Goal: Task Accomplishment & Management: Complete application form

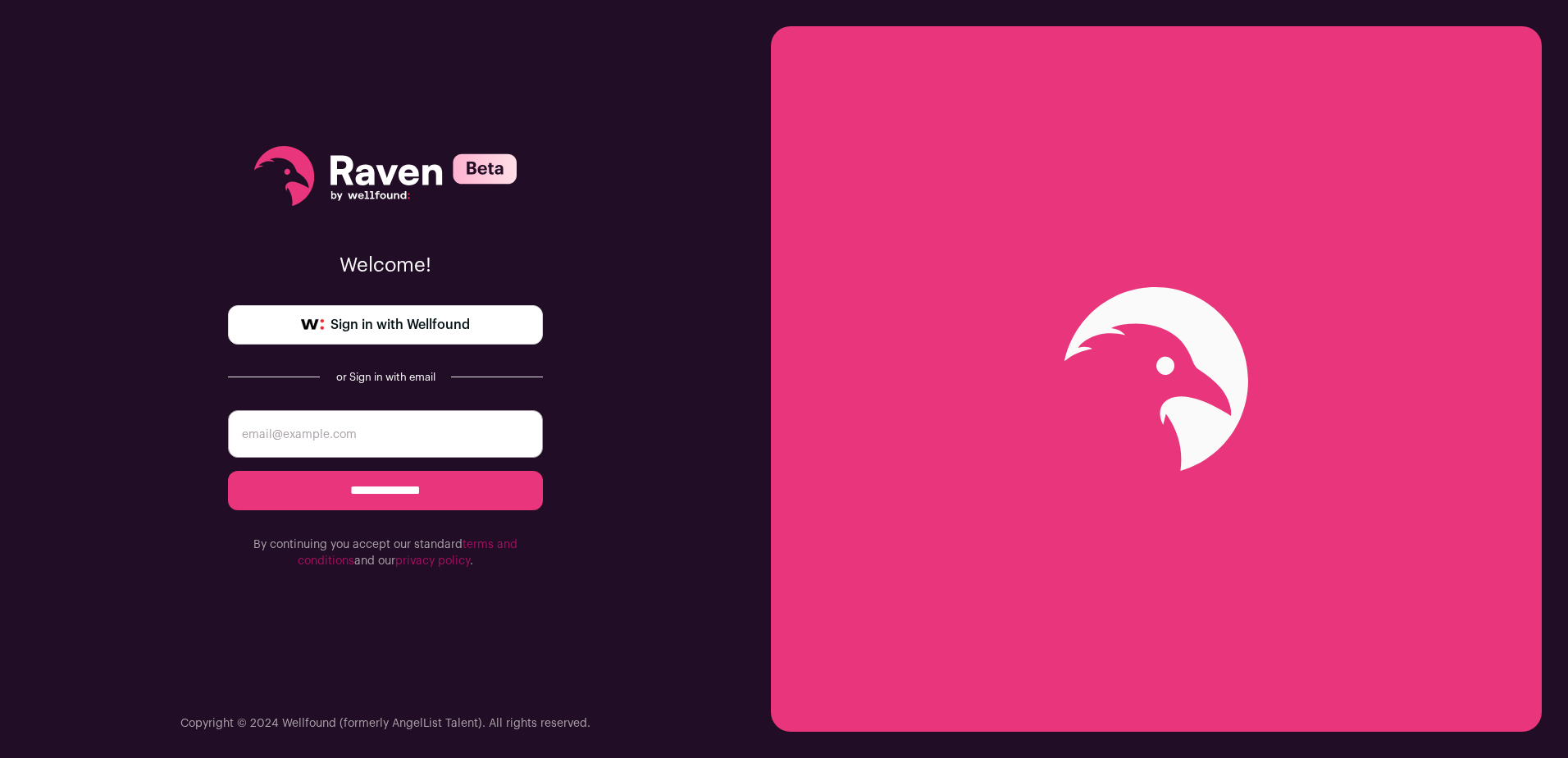
click at [433, 324] on span "Sign in with Wellfound" at bounding box center [400, 325] width 140 height 20
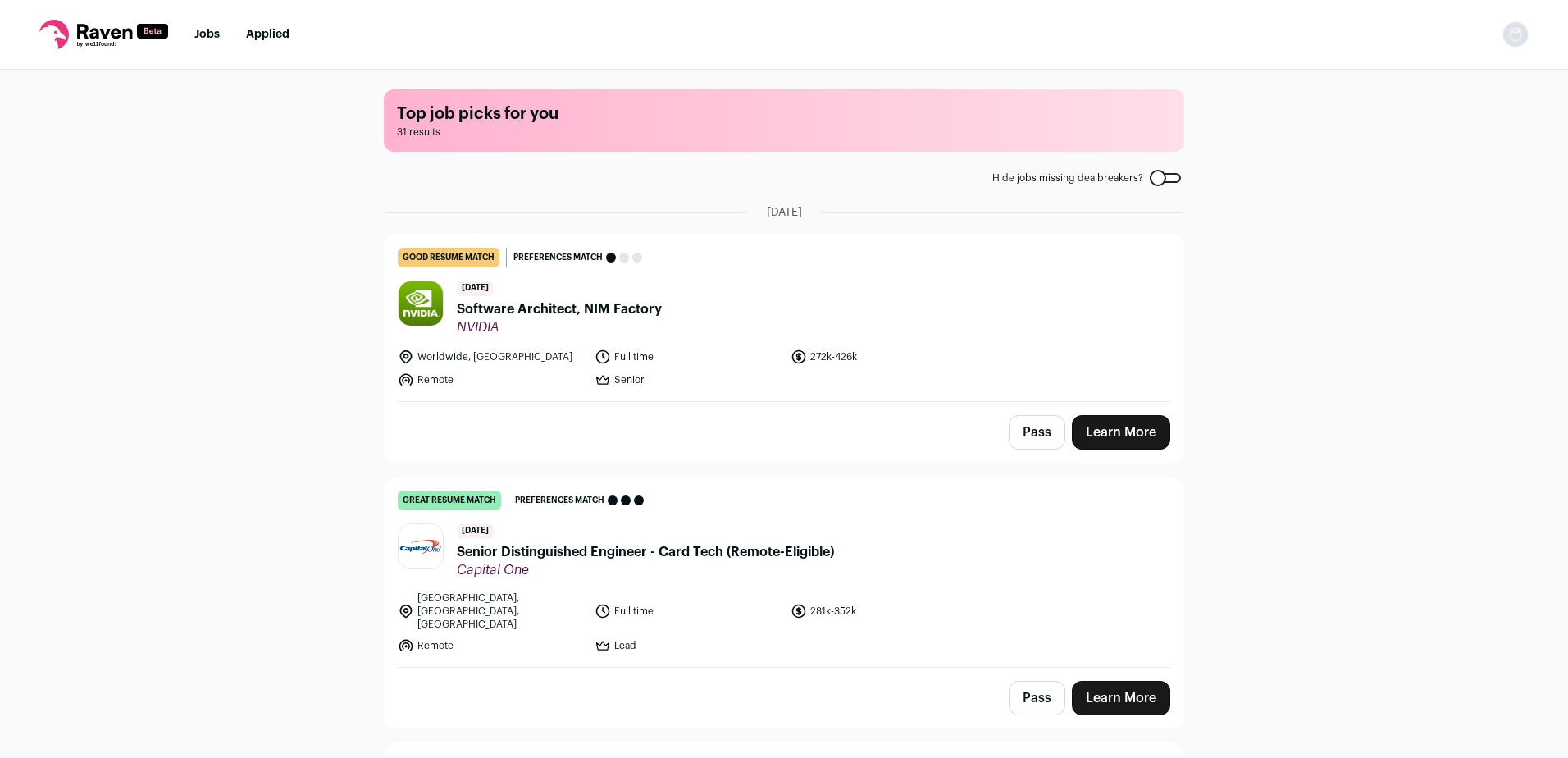
click at [260, 32] on link "Applied" at bounding box center [268, 34] width 44 height 12
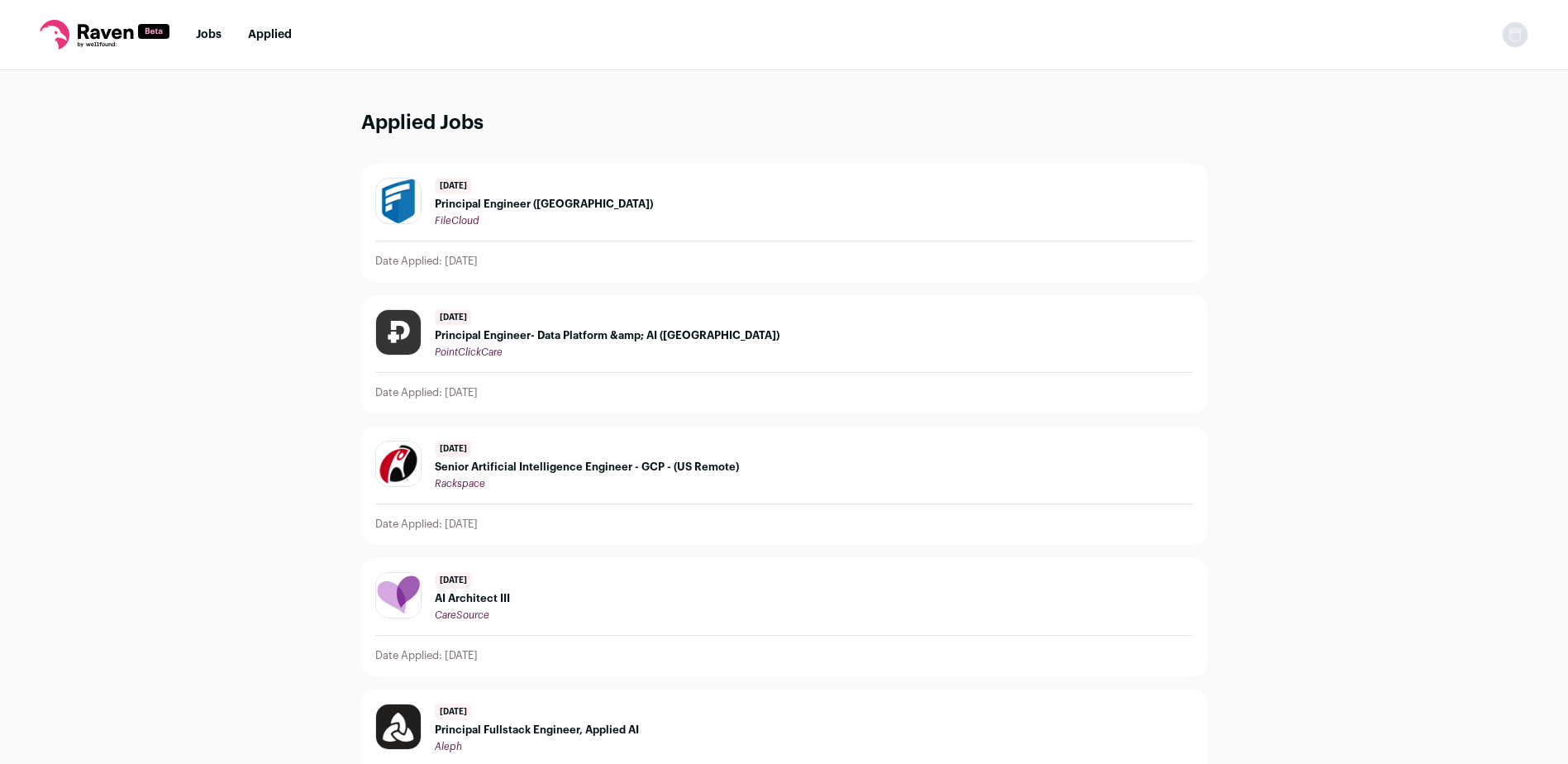
click at [223, 34] on ul "Jobs Applied" at bounding box center [243, 35] width 96 height 16
click at [222, 34] on ul "Jobs Applied" at bounding box center [243, 35] width 96 height 16
click at [219, 36] on link "Jobs" at bounding box center [209, 35] width 26 height 12
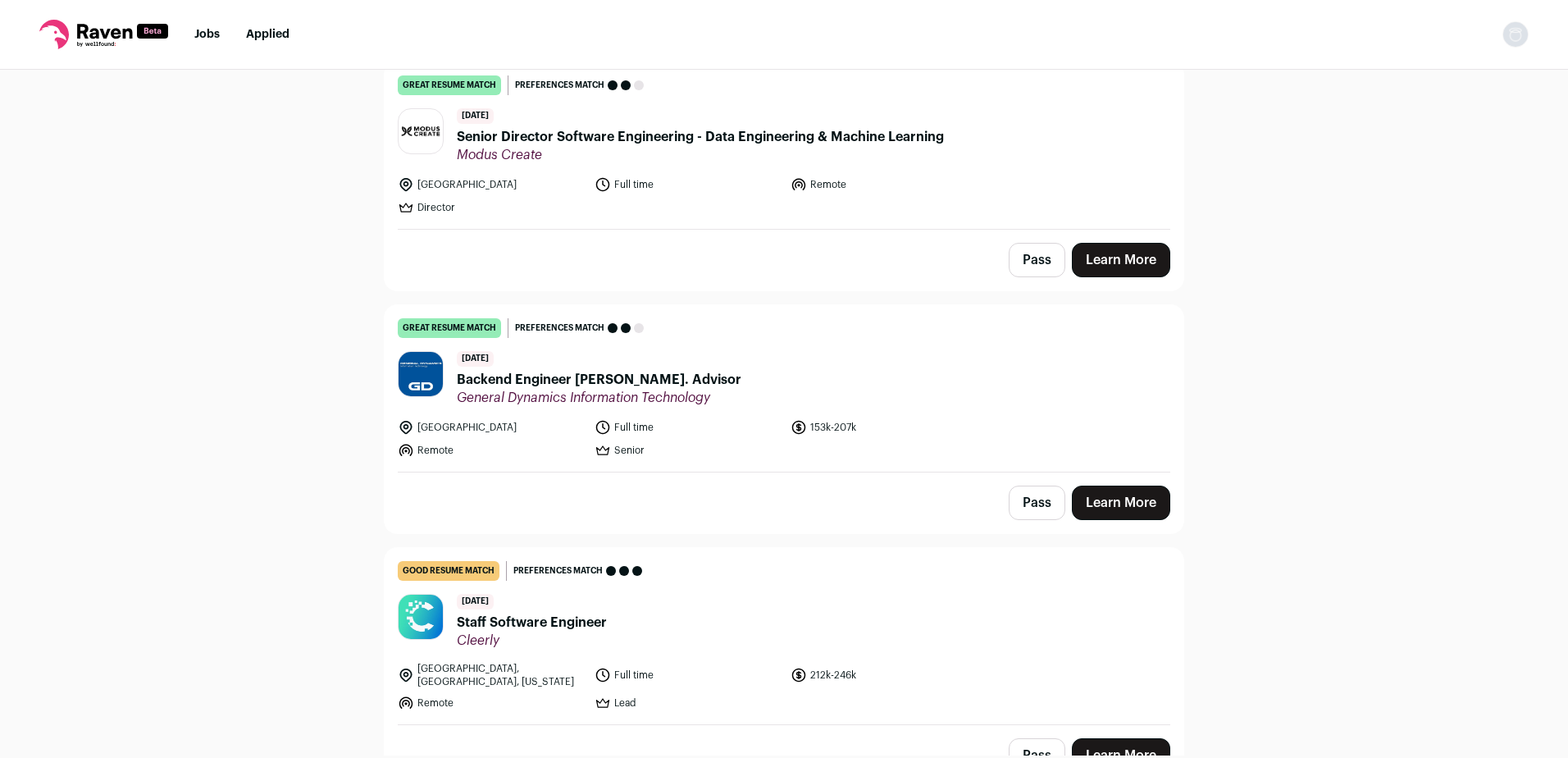
scroll to position [933, 0]
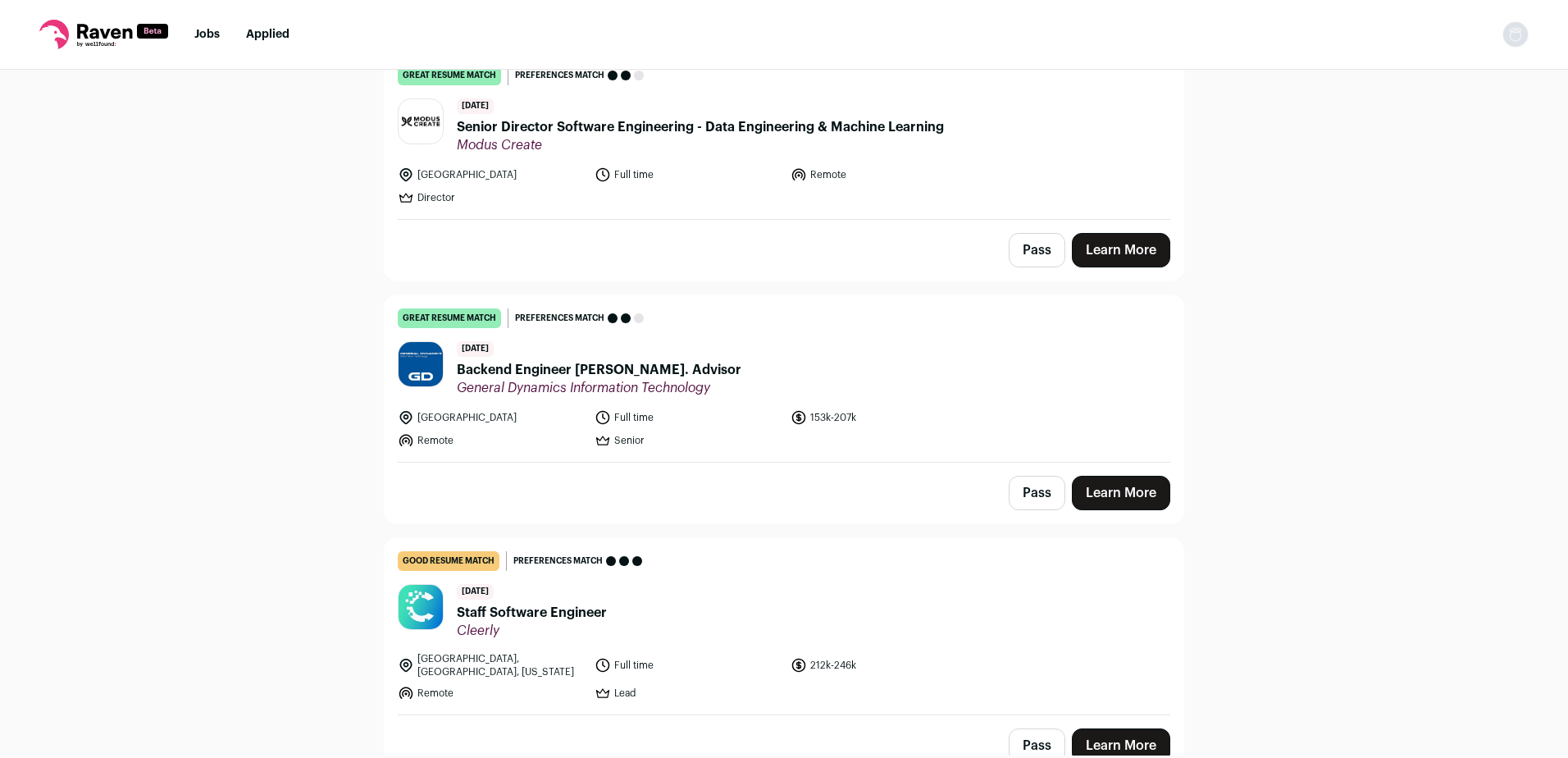
click at [1494, 196] on div "Top job picks for you 31 results Hide jobs missing dealbreakers? September 16th…" at bounding box center [784, 413] width 1568 height 686
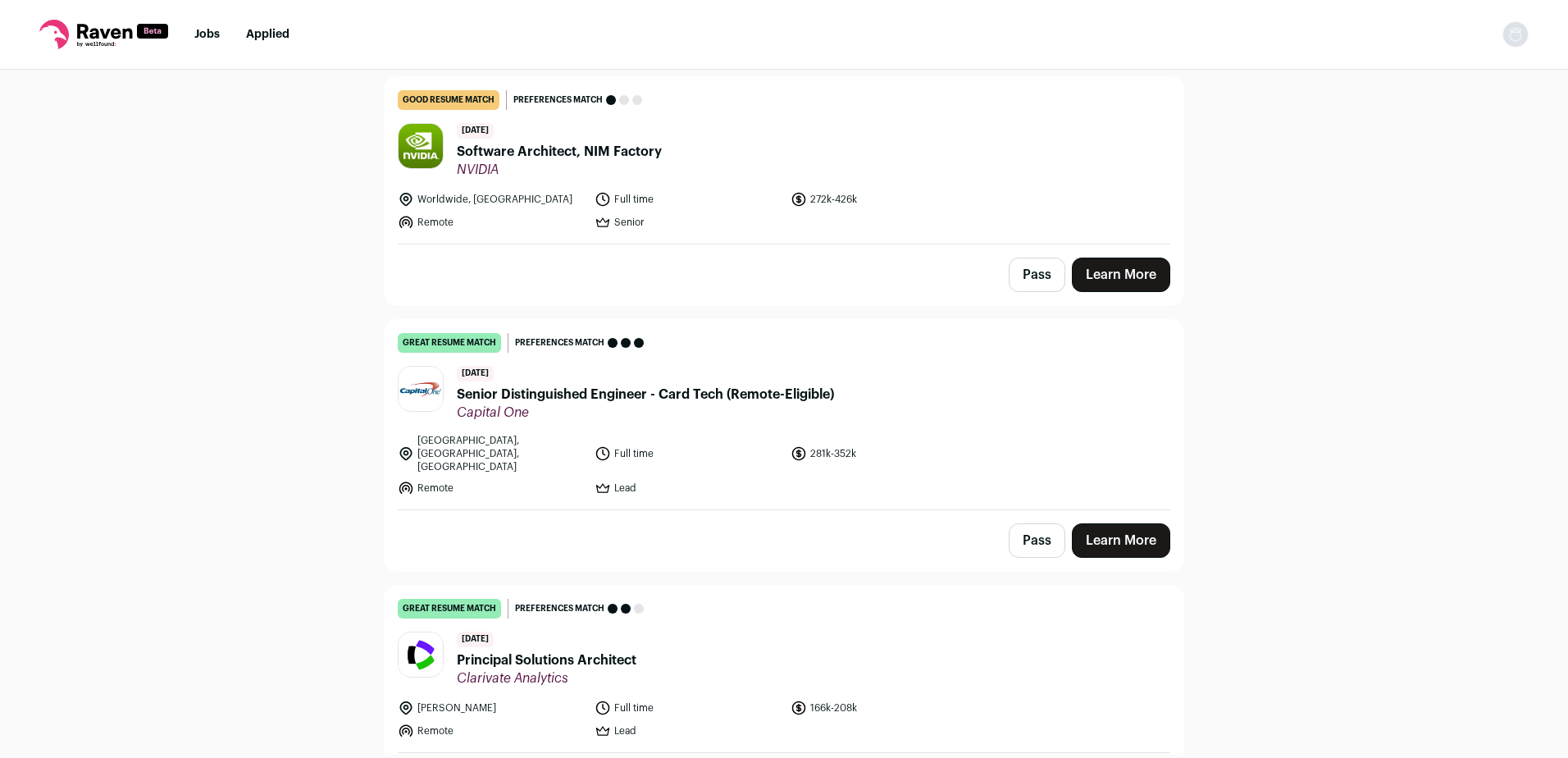
click at [1152, 526] on link "Learn More" at bounding box center [1121, 541] width 98 height 34
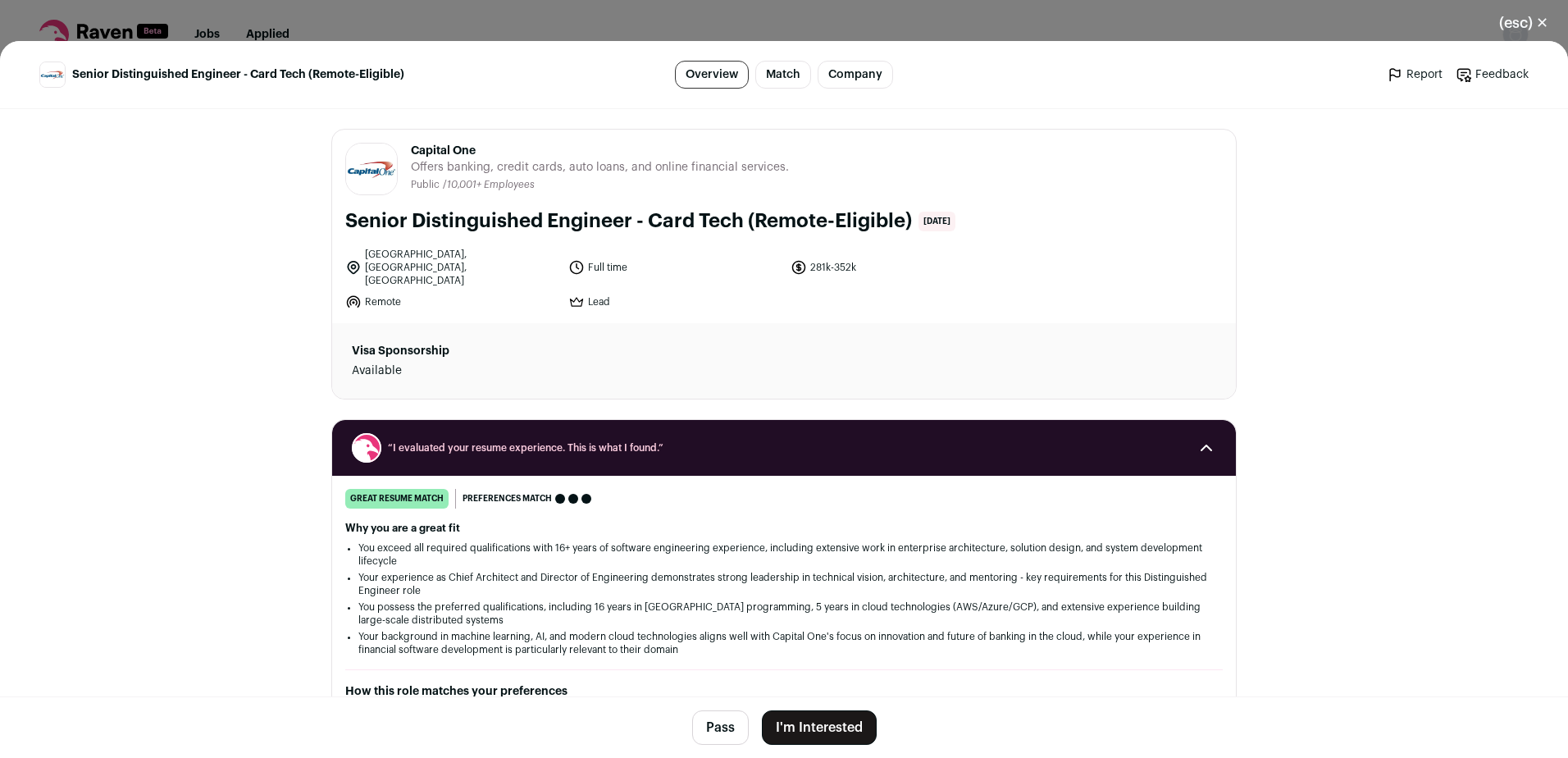
click at [834, 733] on button "I'm Interested" at bounding box center [819, 728] width 115 height 34
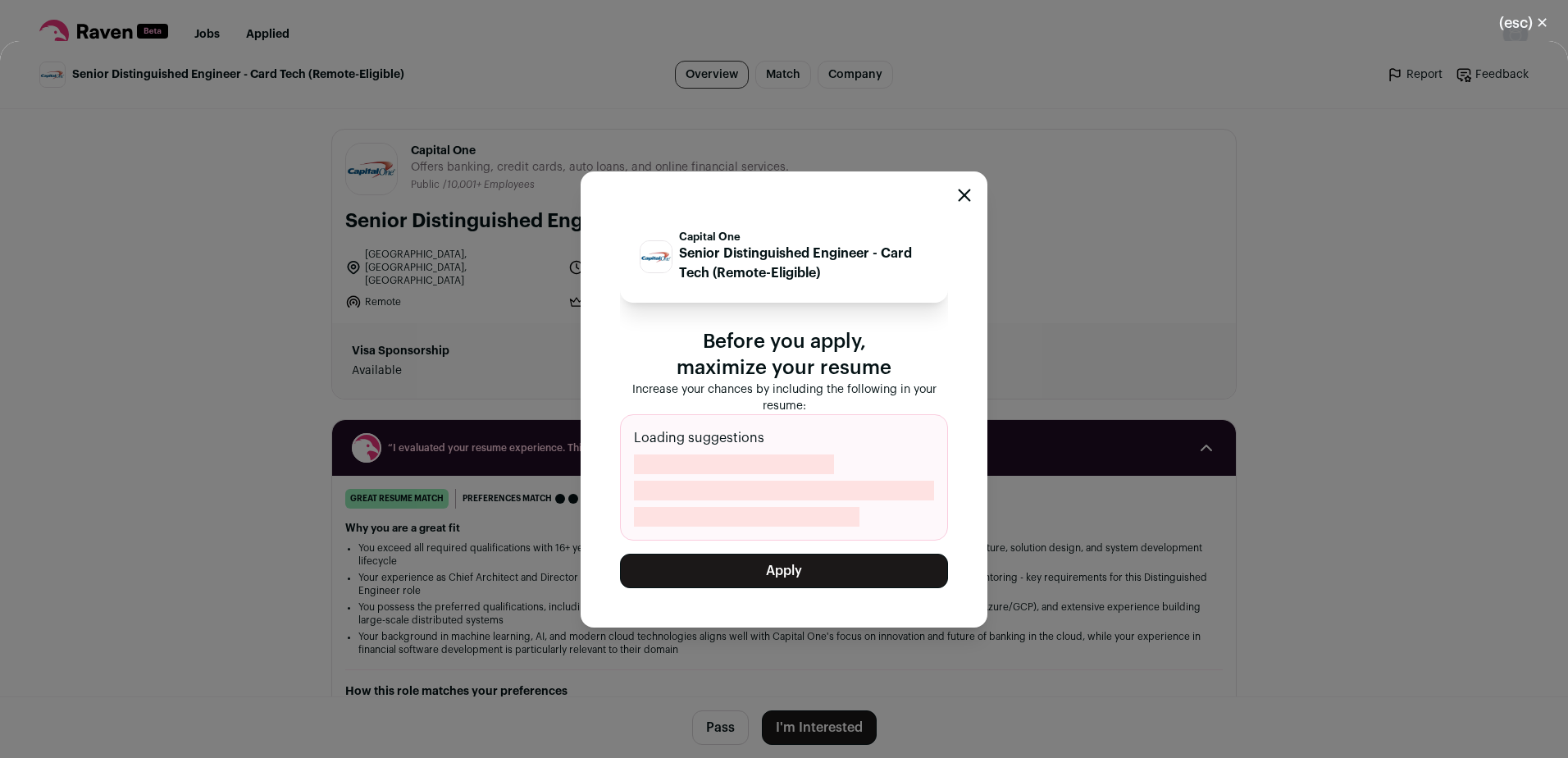
click at [795, 576] on button "Apply" at bounding box center [783, 571] width 328 height 34
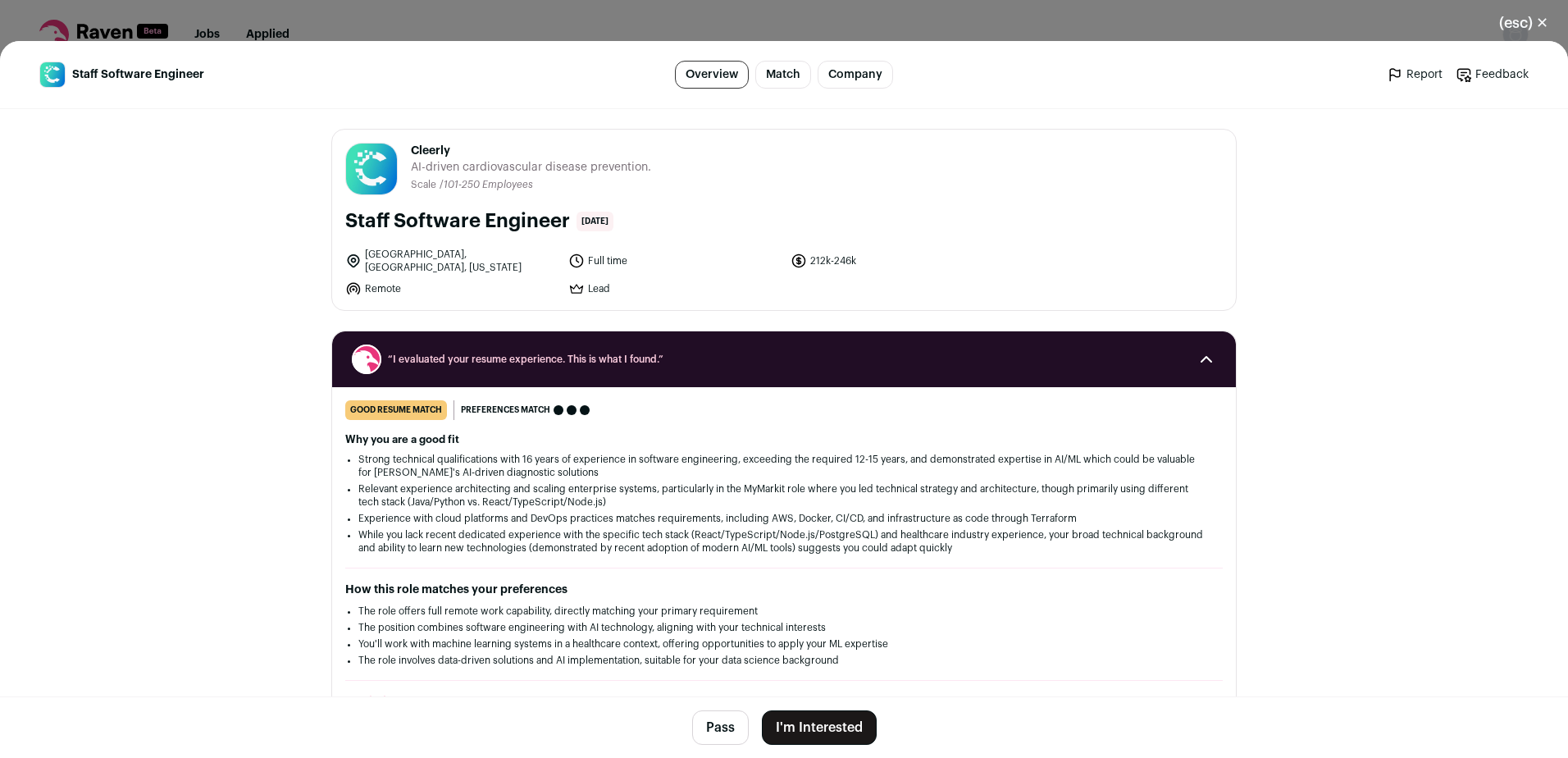
click at [842, 730] on button "I'm Interested" at bounding box center [819, 728] width 115 height 34
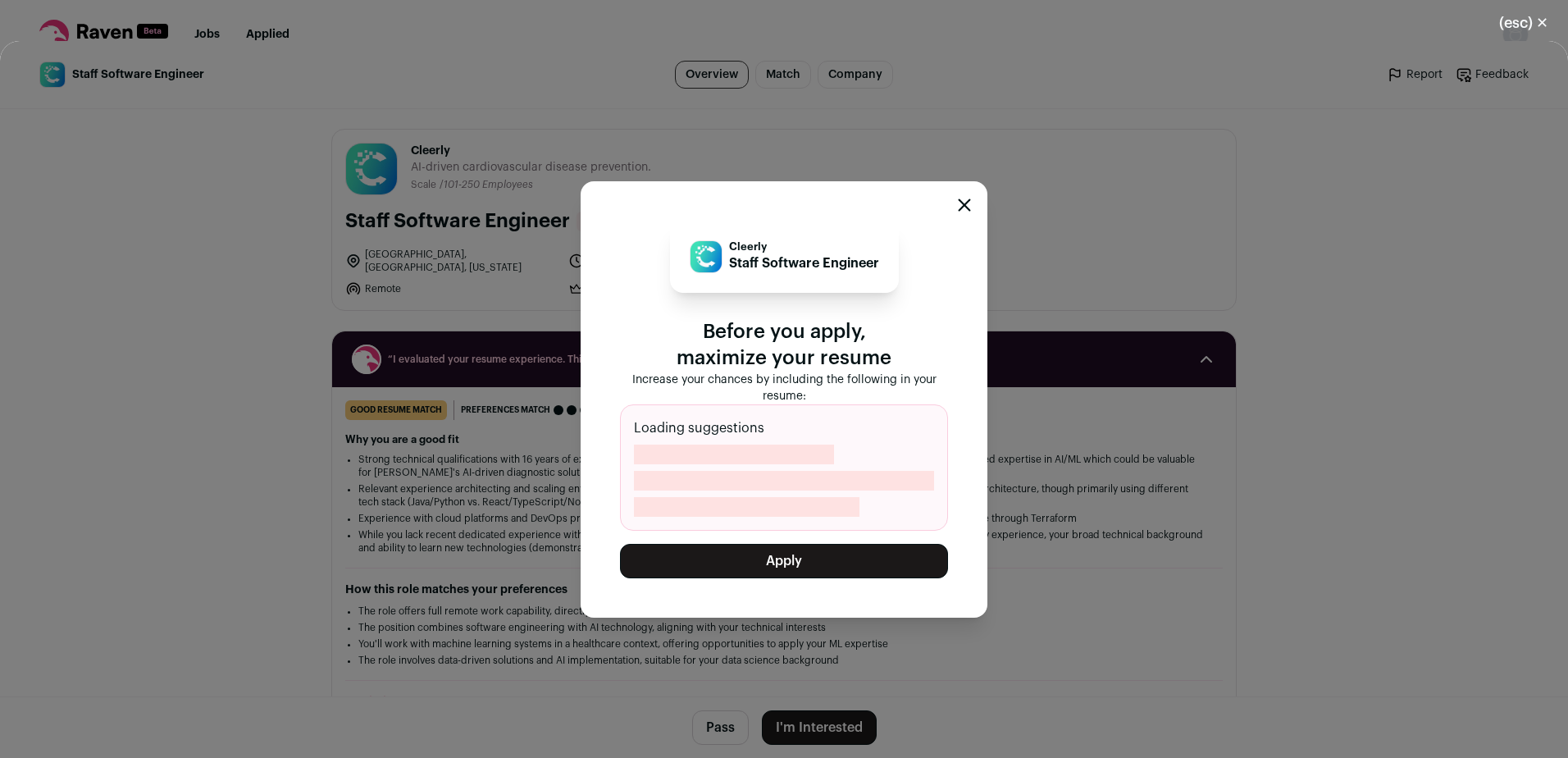
click at [806, 566] on button "Apply" at bounding box center [783, 561] width 328 height 34
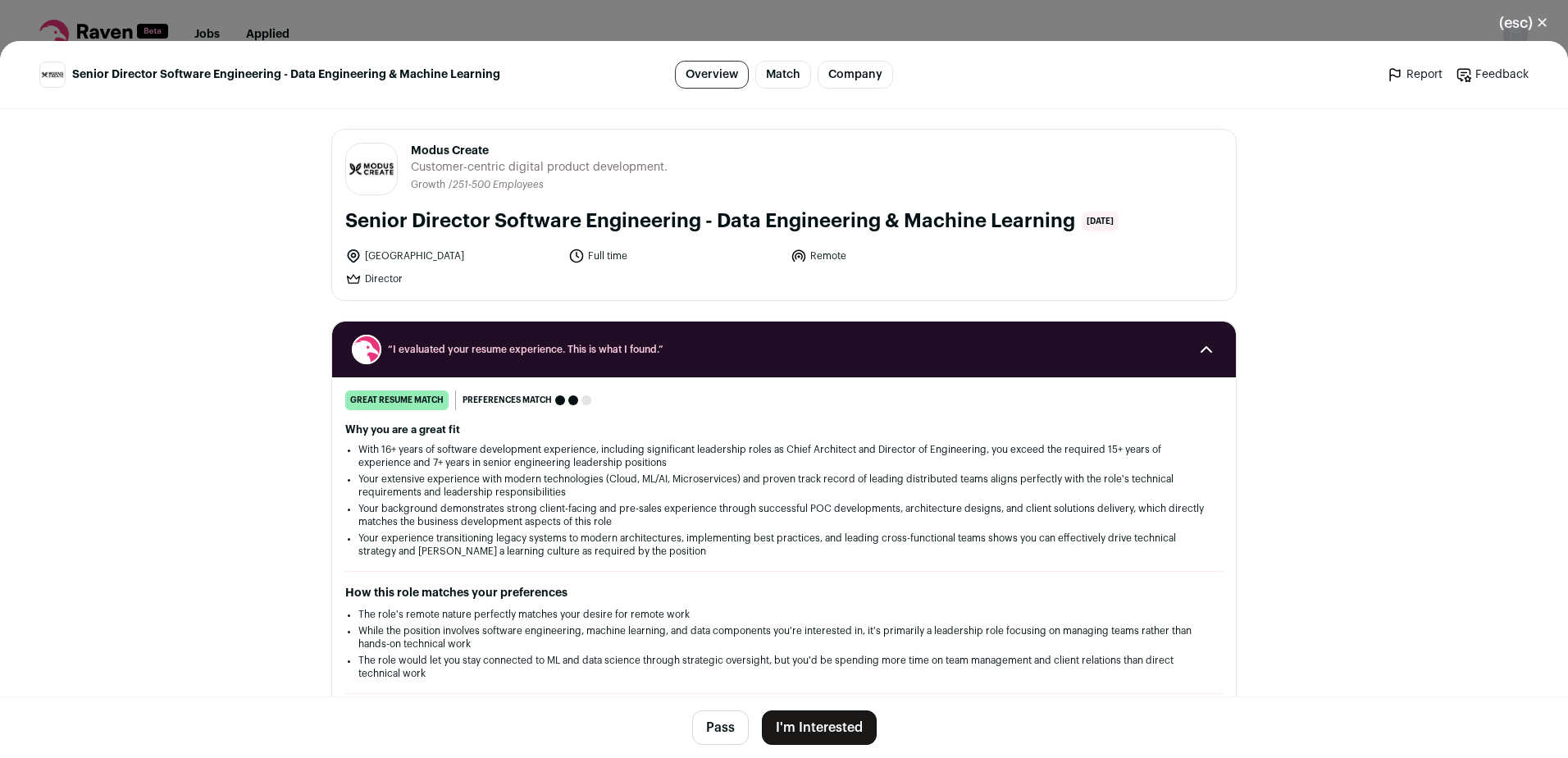
click at [810, 720] on button "I'm Interested" at bounding box center [819, 728] width 115 height 34
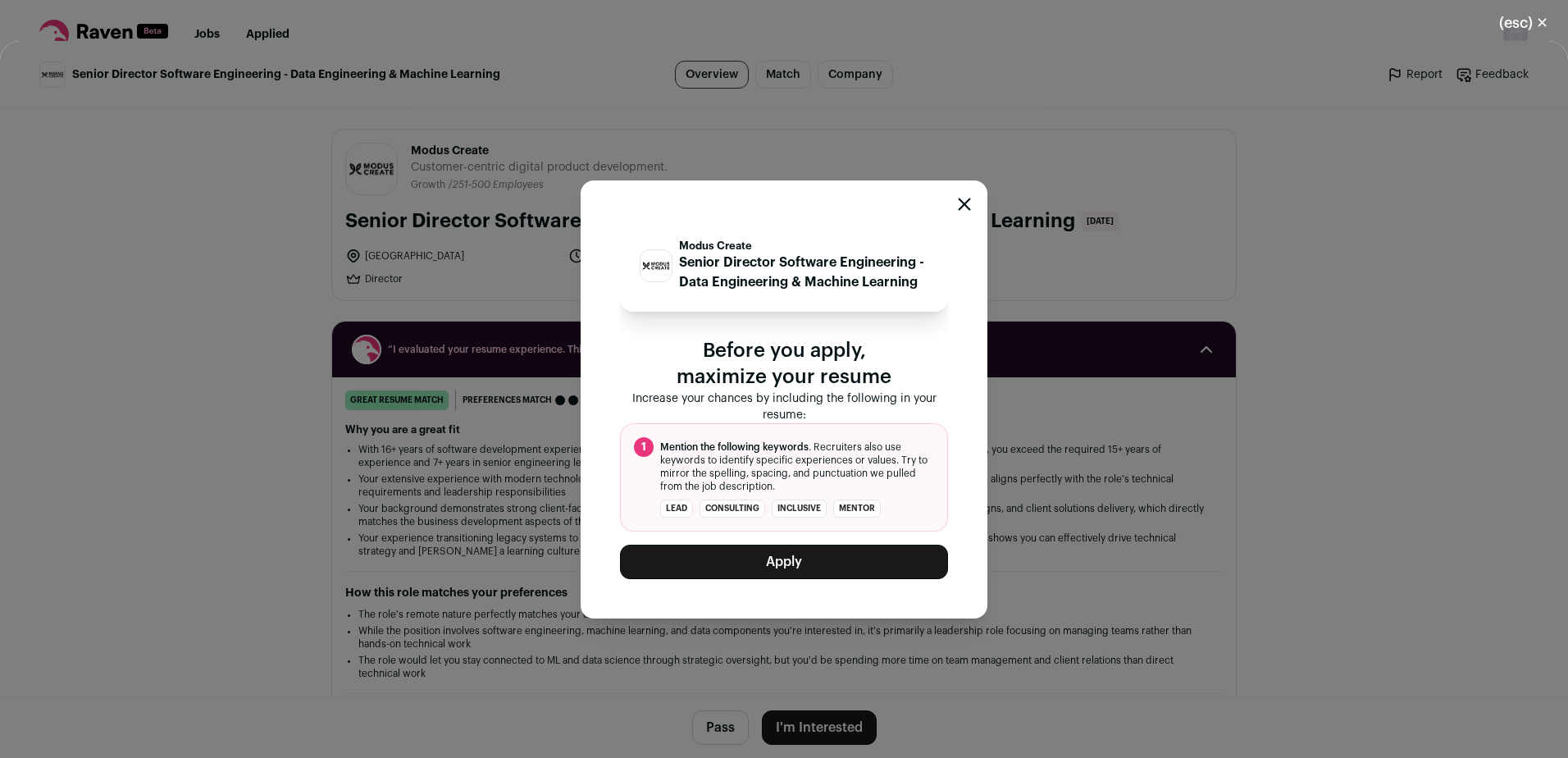
click at [769, 576] on button "Apply" at bounding box center [783, 562] width 328 height 34
